Goal: Contribute content: Contribute content

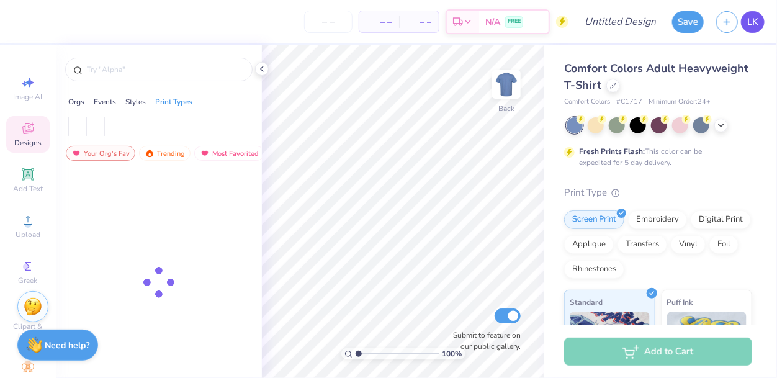
click at [752, 23] on span "LK" at bounding box center [752, 22] width 11 height 14
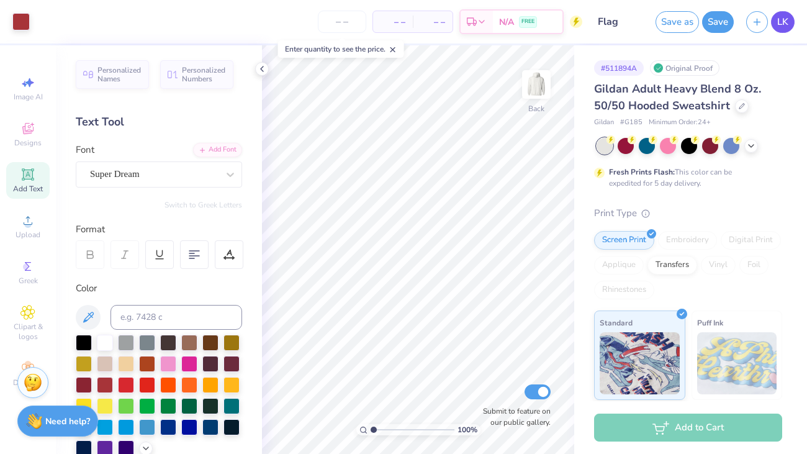
click at [776, 27] on link "LK" at bounding box center [783, 22] width 24 height 22
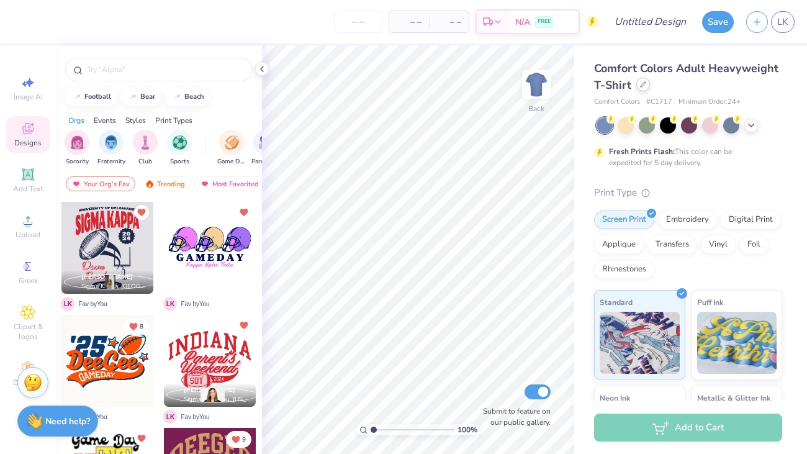
click at [642, 87] on icon at bounding box center [643, 84] width 6 height 6
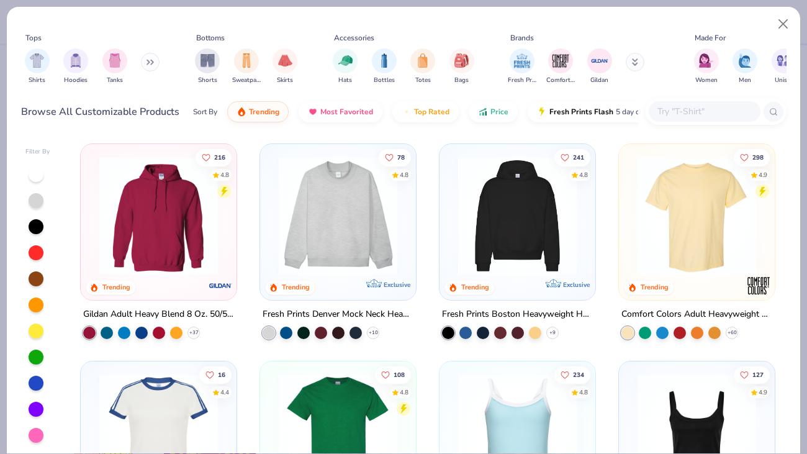
click at [169, 213] on img at bounding box center [158, 215] width 131 height 119
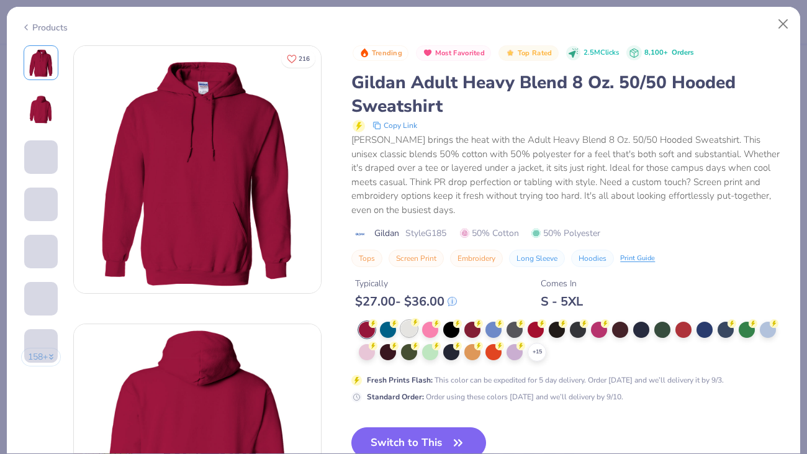
click at [409, 330] on div at bounding box center [409, 328] width 16 height 16
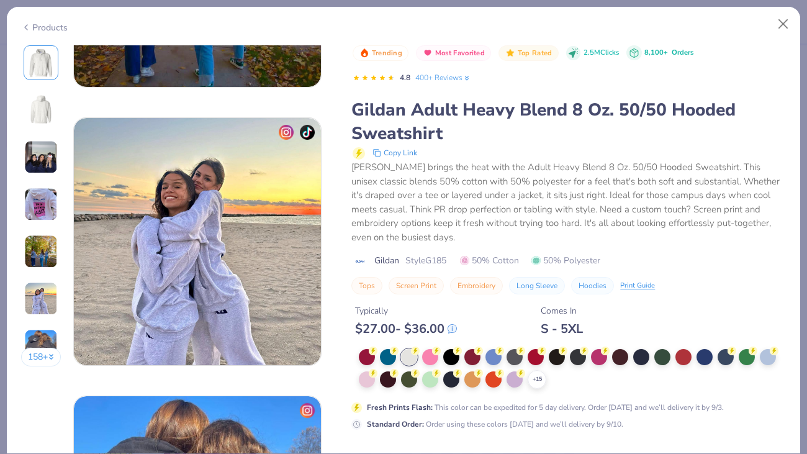
scroll to position [1556, 0]
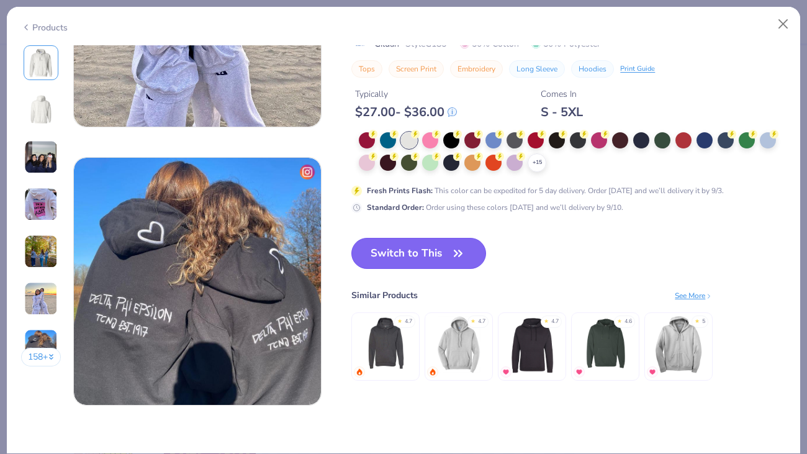
click at [407, 246] on button "Switch to This" at bounding box center [418, 253] width 135 height 31
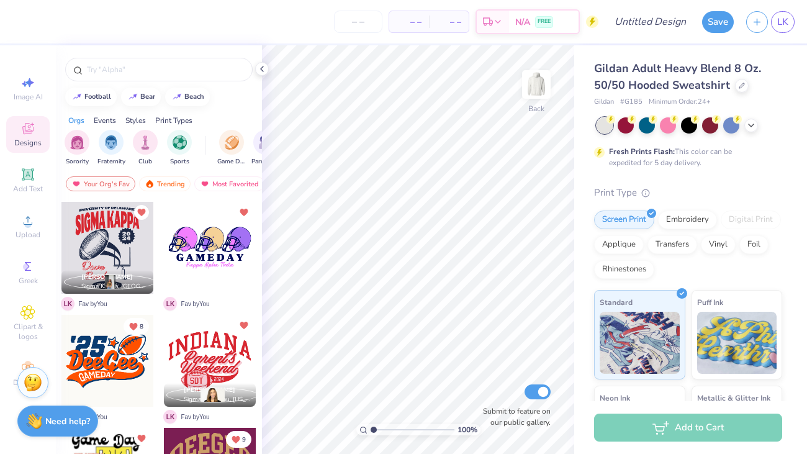
click at [122, 256] on div at bounding box center [107, 248] width 92 height 92
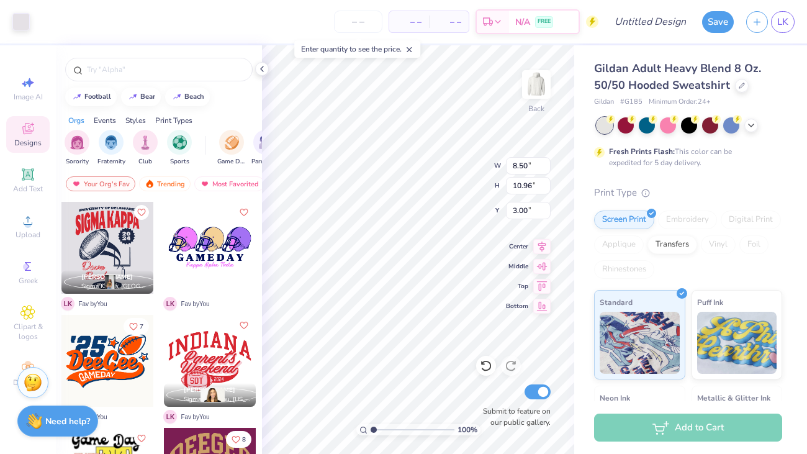
type input "1.0812908261497"
type input "2.62"
type input "0.32"
type input "13.22"
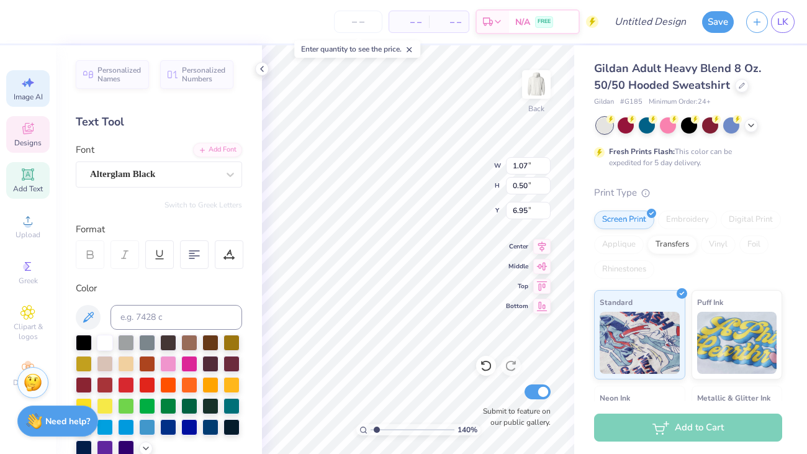
type input "1.39956628034388"
type textarea "25"
type input "1.39956628034388"
type input "7.44"
type input "0.65"
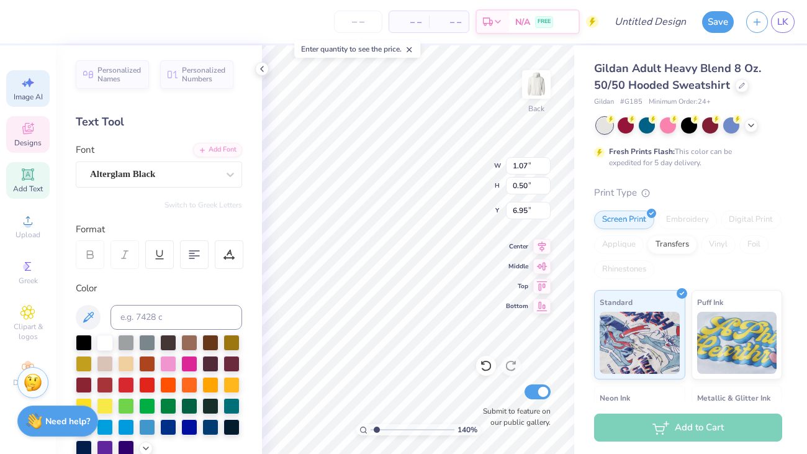
type input "3.00"
type input "1.39956628034388"
type textarea "R"
type input "1.39956628034388"
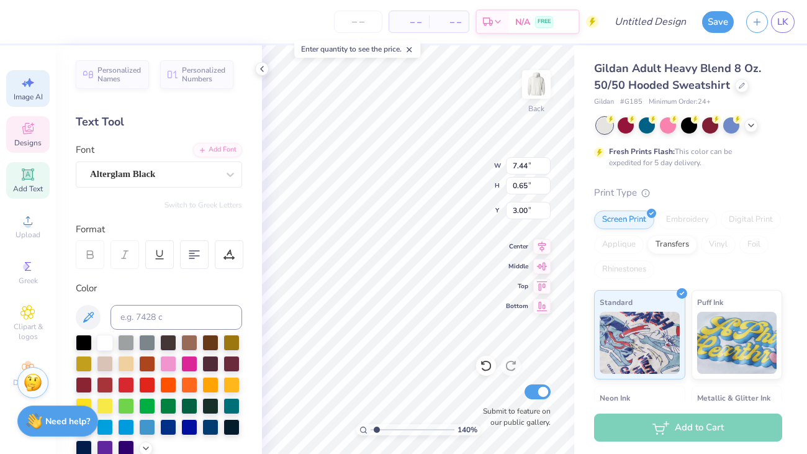
type textarea "Red De"
type input "1.39956628034388"
type textarea "Red Devil"
type input "1.39956628034388"
type input "2.61"
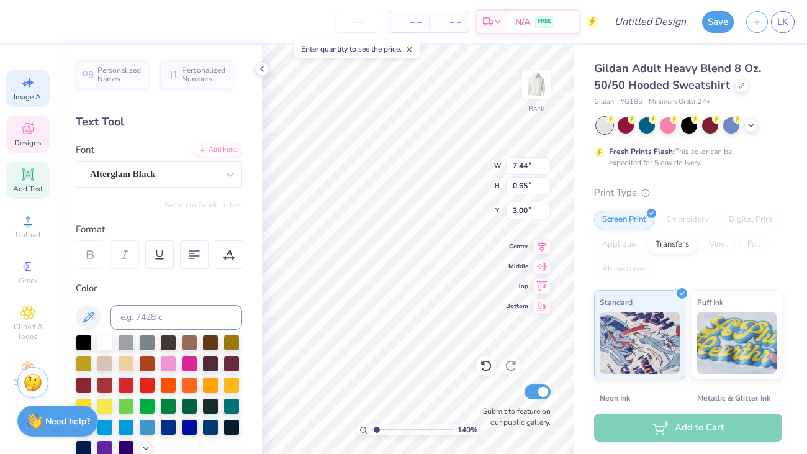
type input "0.44"
type input "3.10"
type input "1.39956628034388"
type textarea "Hi"
type input "1.39956628034388"
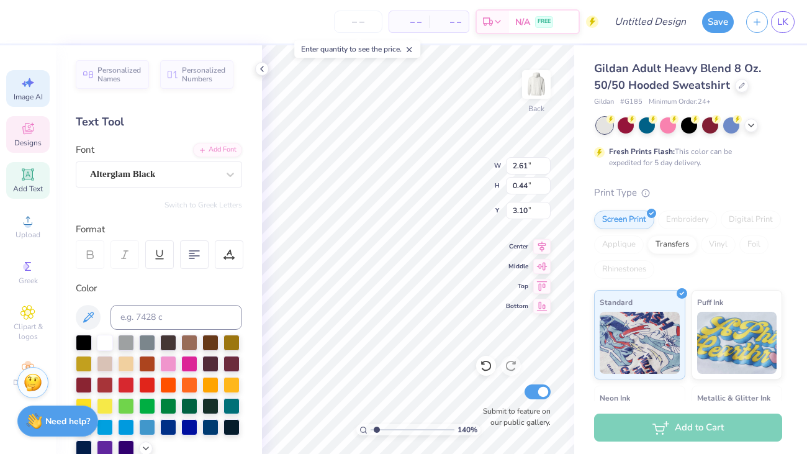
type textarea "Hinsa"
type input "1.39956628034388"
type textarea "Hins"
type input "1.39956628034388"
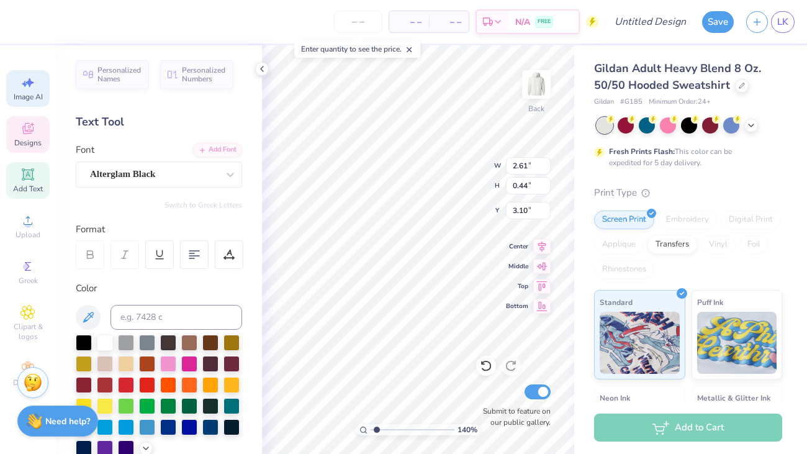
type textarea "Hinsdal"
type input "1.39956628034388"
type textarea "Hinsdale C"
type input "1.39956628034388"
type textarea "Hinsdale Central"
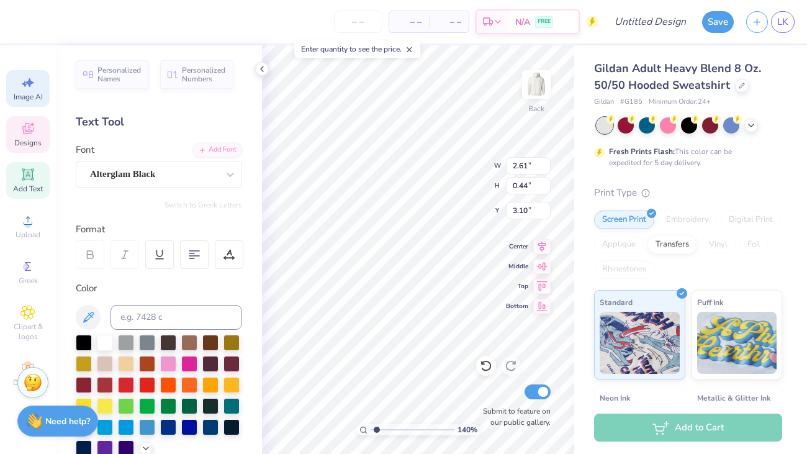
type input "1.39956628034388"
type textarea "Hinsdale Central Hi"
type input "1.39956628034388"
type textarea "[GEOGRAPHIC_DATA]"
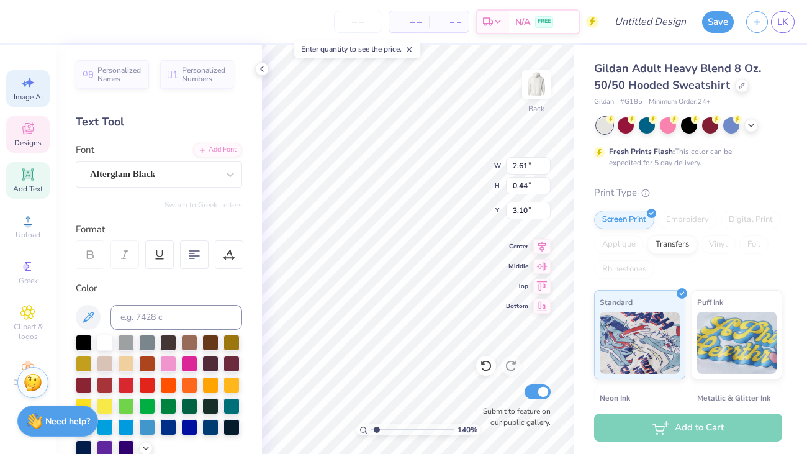
type input "1.39956628034388"
type textarea "Hinsdale Central High S"
type input "1.39956628034388"
type textarea "Hinsdale Central High Scho"
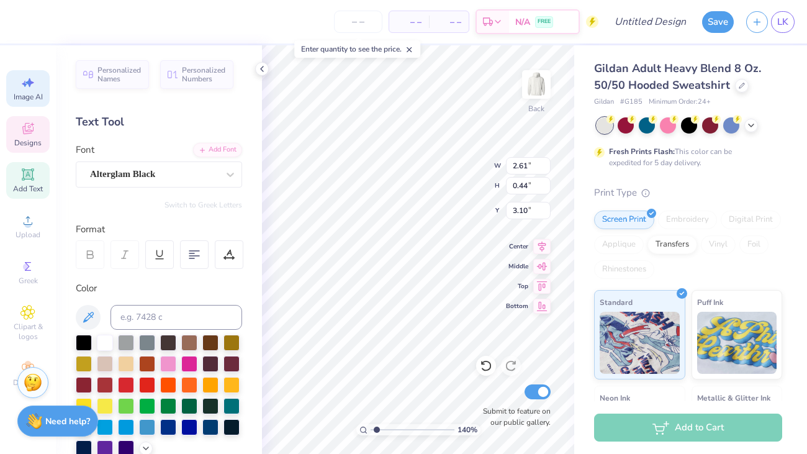
type input "1.39956628034388"
type textarea "[GEOGRAPHIC_DATA]"
type input "1.39956628034388"
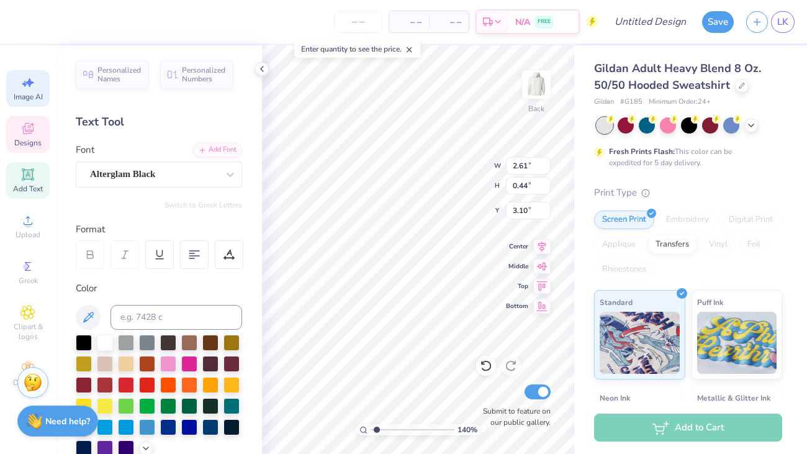
type input "8.50"
type input "3.25"
type input "3.53"
type input "1.39956628034388"
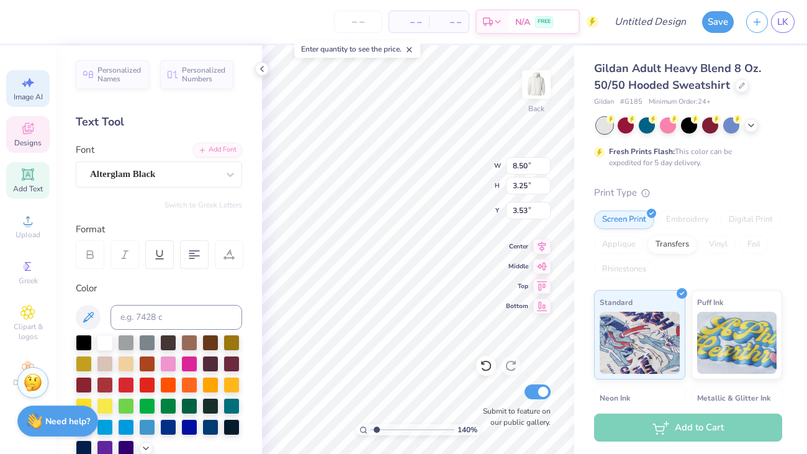
type textarea "Re"
type input "1.39956628034388"
type textarea "Red D"
type input "1.39956628034388"
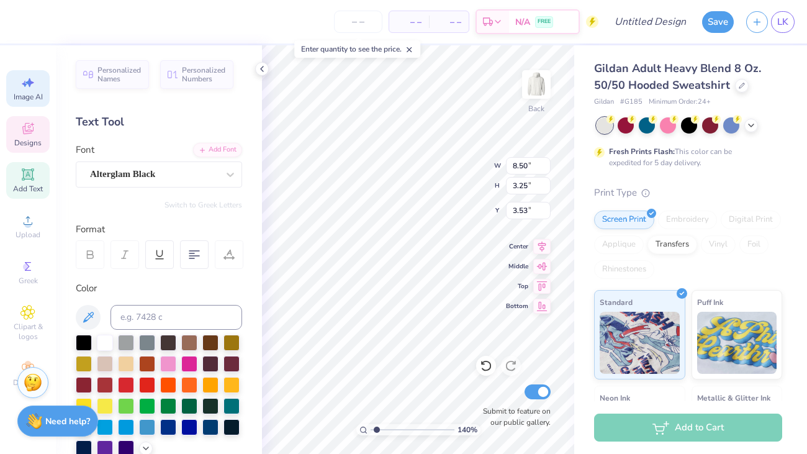
type textarea "Re"
type input "1.39956628034388"
type textarea "R"
type input "1.39956628034388"
type textarea "RED"
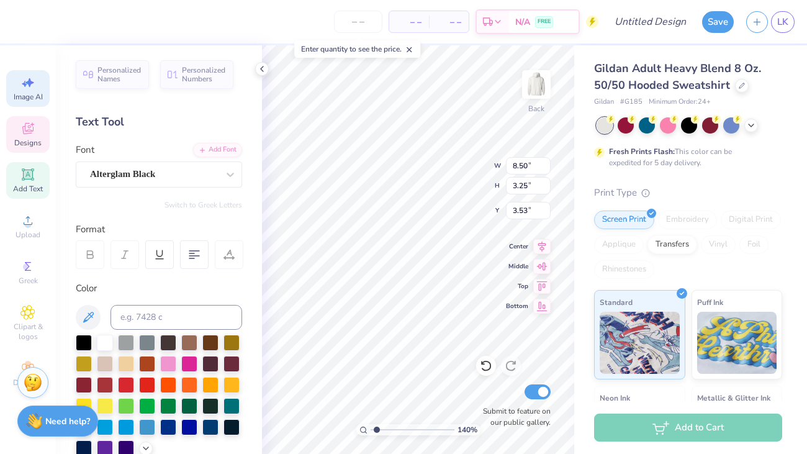
type input "1.39956628034388"
type textarea "RED DEVI"
type input "1.39956628034388"
type textarea "RED DEVIL"
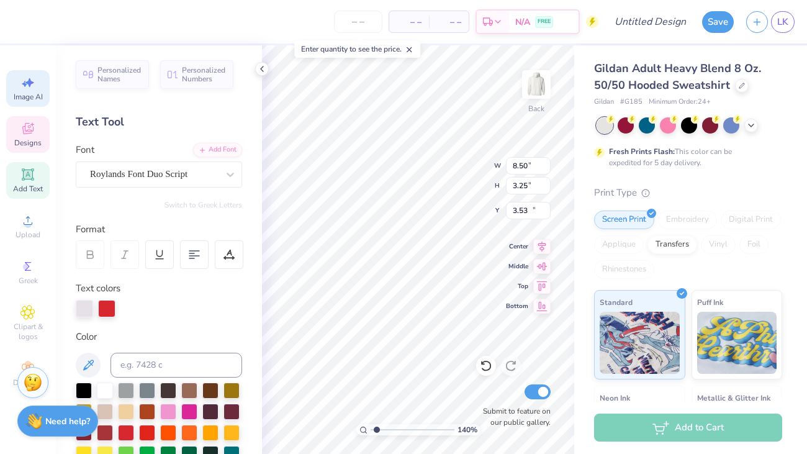
type input "1.39956628034388"
type input "2.93"
type input "1.11"
type input "11.59"
type input "1.39956628034388"
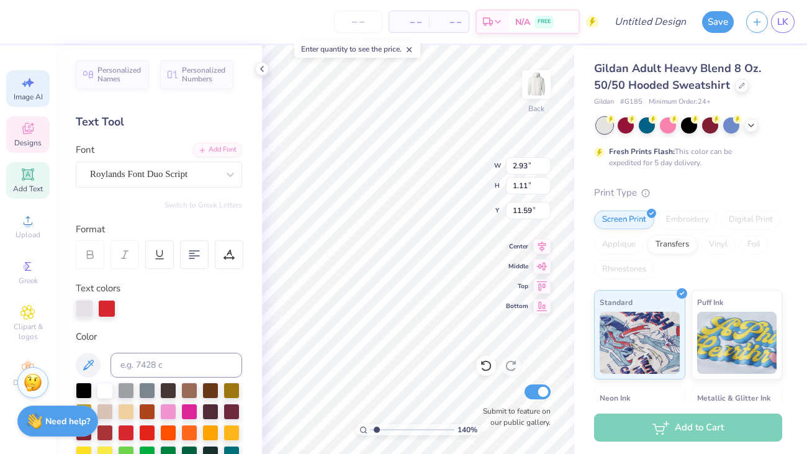
type input "3.09"
type input "1.28"
type input "10.20"
type input "1.39956628034388"
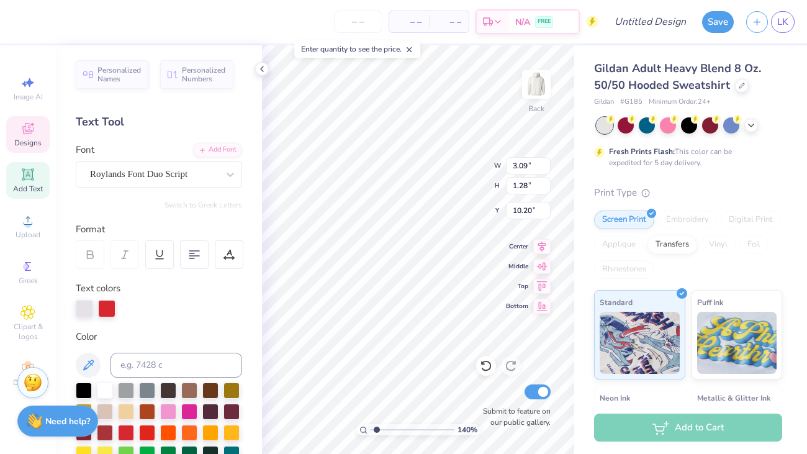
type textarea "Flag"
type input "1.39956628034388"
type input "2.93"
type input "1.11"
type input "11.59"
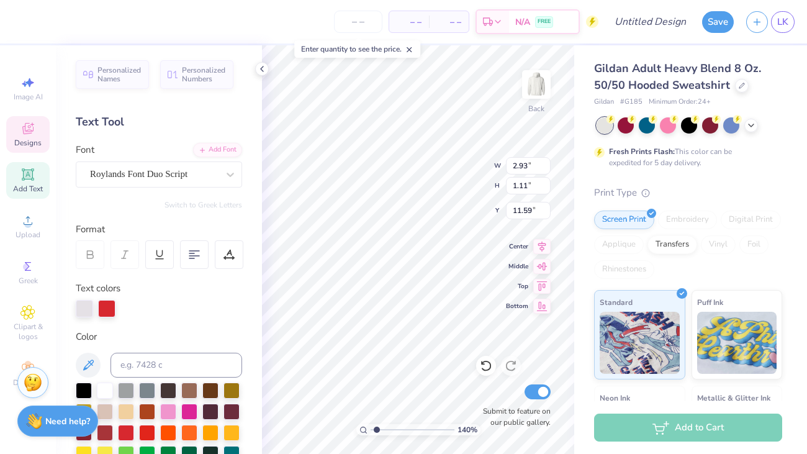
type input "1.39956628034388"
type textarea "F"
type input "1.39956628034388"
type textarea "Football"
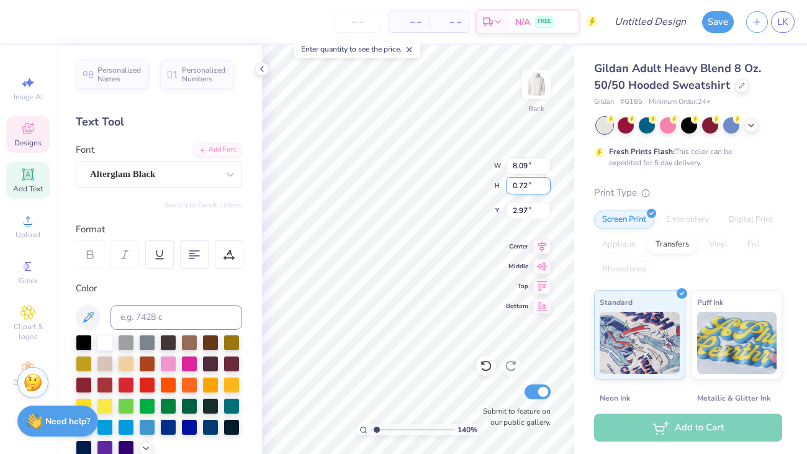
scroll to position [0, 7]
type input "1.39956628034388"
type input "9.28"
type input "11.52"
type input "1.98"
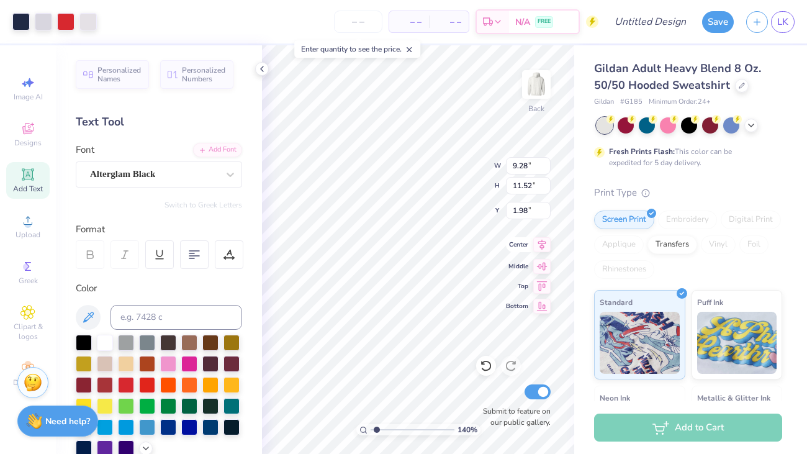
click at [545, 244] on icon at bounding box center [541, 244] width 17 height 15
type input "1.39956628034388"
click at [717, 26] on button "Save" at bounding box center [718, 20] width 32 height 22
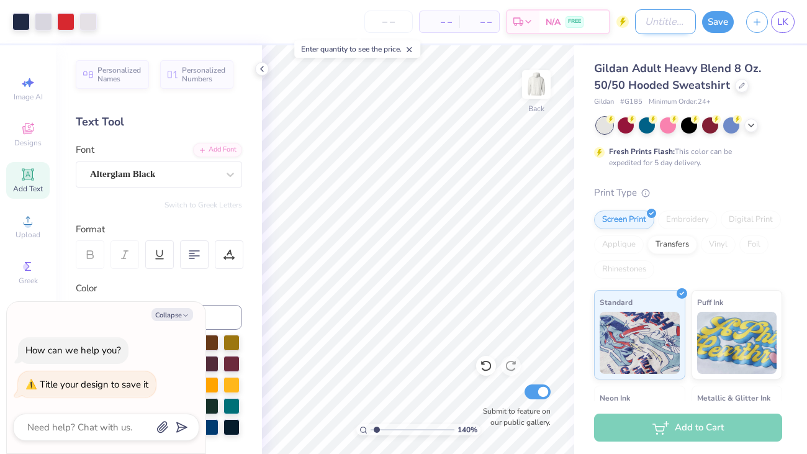
click at [663, 25] on input "Design Title" at bounding box center [665, 21] width 61 height 25
type textarea "x"
type input "F"
type input "1.39956628034388"
type textarea "x"
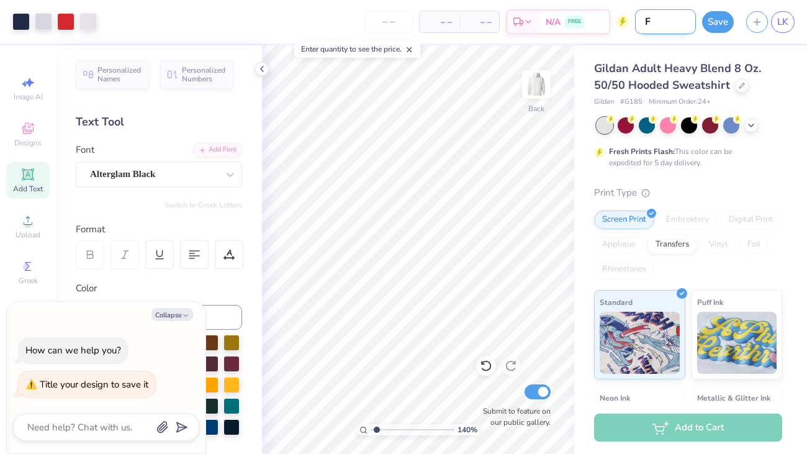
type input "Fl"
type input "1.39956628034388"
type textarea "x"
type input "Flag"
type input "1.39956628034388"
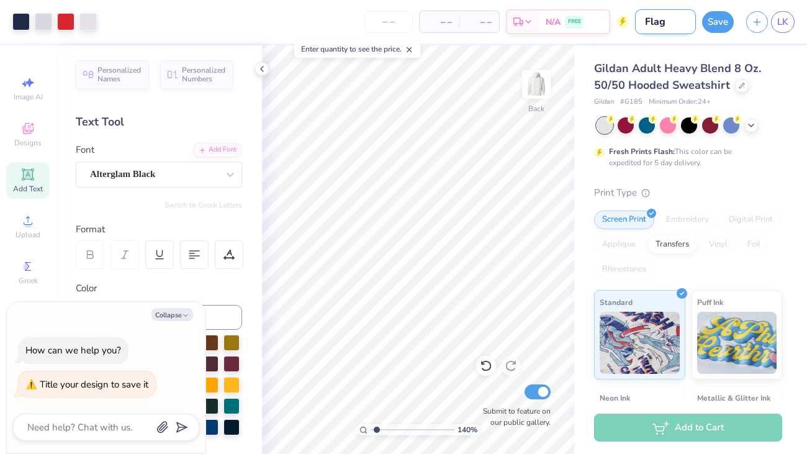
type textarea "x"
type input "Flag"
click at [718, 17] on button "Save" at bounding box center [718, 20] width 32 height 22
